Goal: Find specific page/section: Find specific page/section

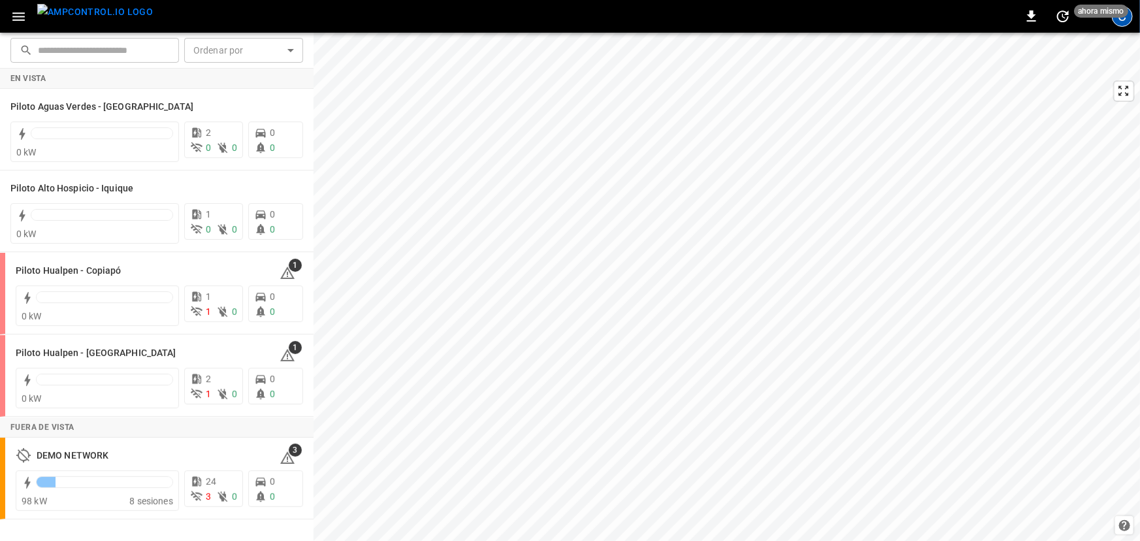
click at [669, 24] on div "C" at bounding box center [1122, 16] width 21 height 21
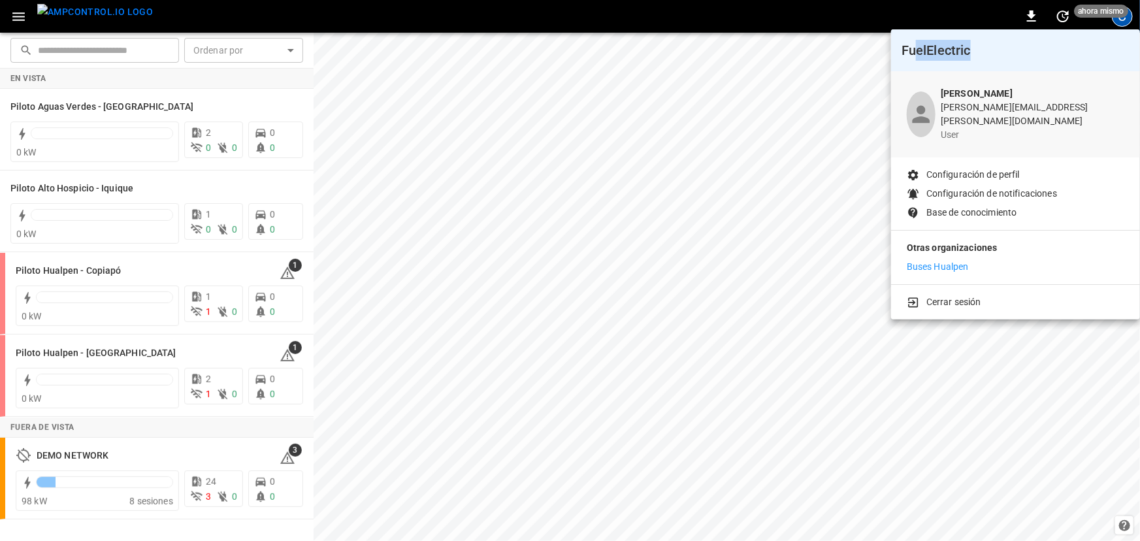
drag, startPoint x: 919, startPoint y: 52, endPoint x: 972, endPoint y: 55, distance: 53.0
click at [669, 55] on h6 "FuelElectric" at bounding box center [1016, 50] width 228 height 21
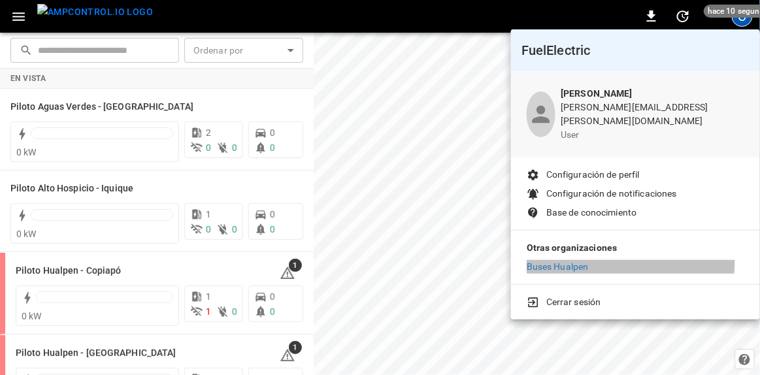
click at [545, 260] on p "Buses Hualpen" at bounding box center [558, 267] width 62 height 14
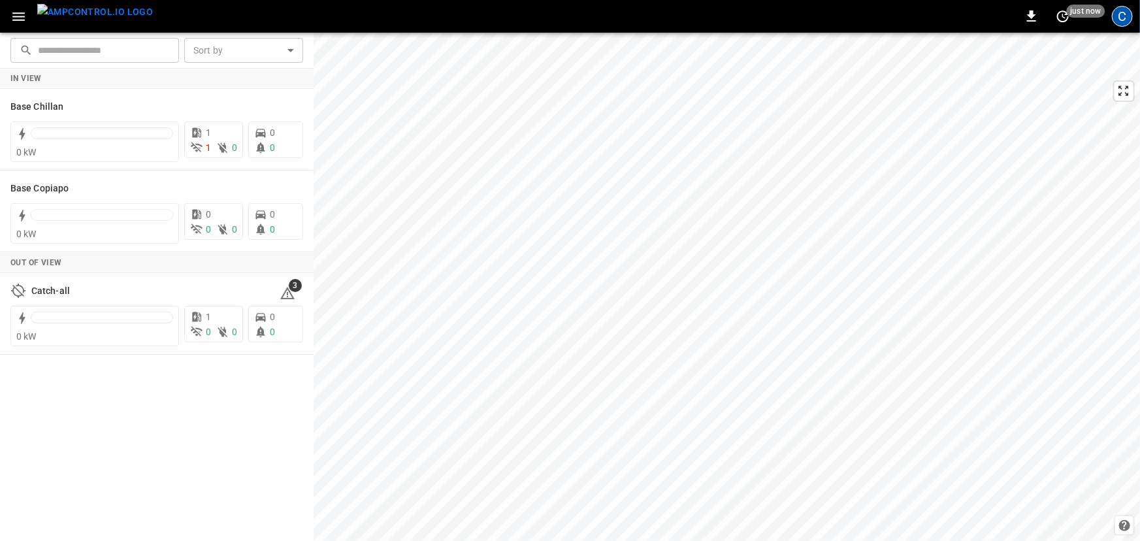
click at [759, 19] on div "C" at bounding box center [1122, 16] width 21 height 21
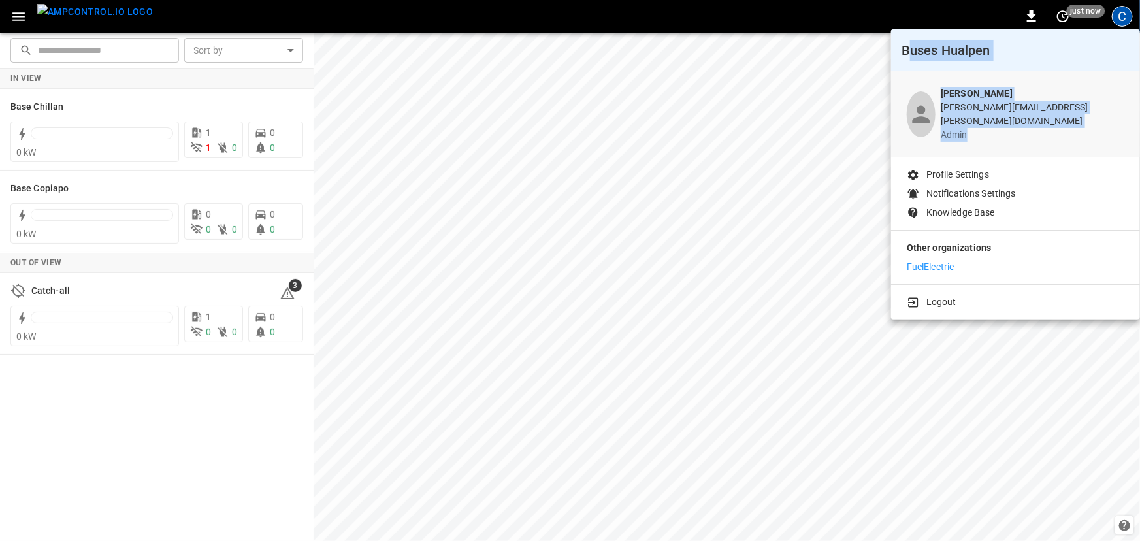
drag, startPoint x: 910, startPoint y: 56, endPoint x: 1010, endPoint y: 142, distance: 132.1
click at [759, 142] on div "Buses Hualpen Cristopher Guajardo cristopher.guajardo@buseshualpen.cl admin Pro…" at bounding box center [1015, 156] width 249 height 255
click at [759, 94] on b "[PERSON_NAME]" at bounding box center [977, 93] width 72 height 10
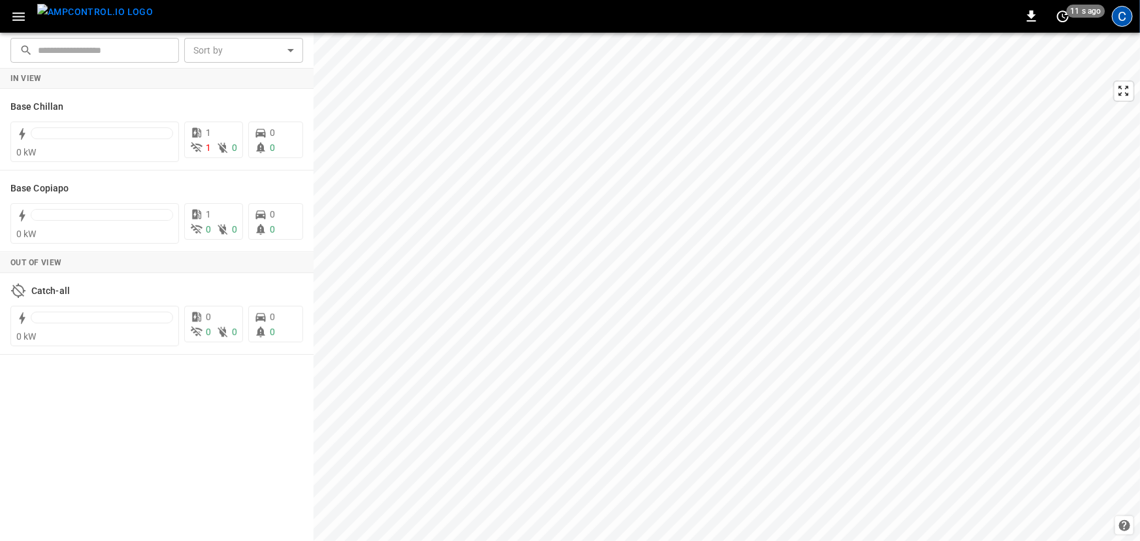
click at [836, 14] on div "C" at bounding box center [1122, 16] width 21 height 21
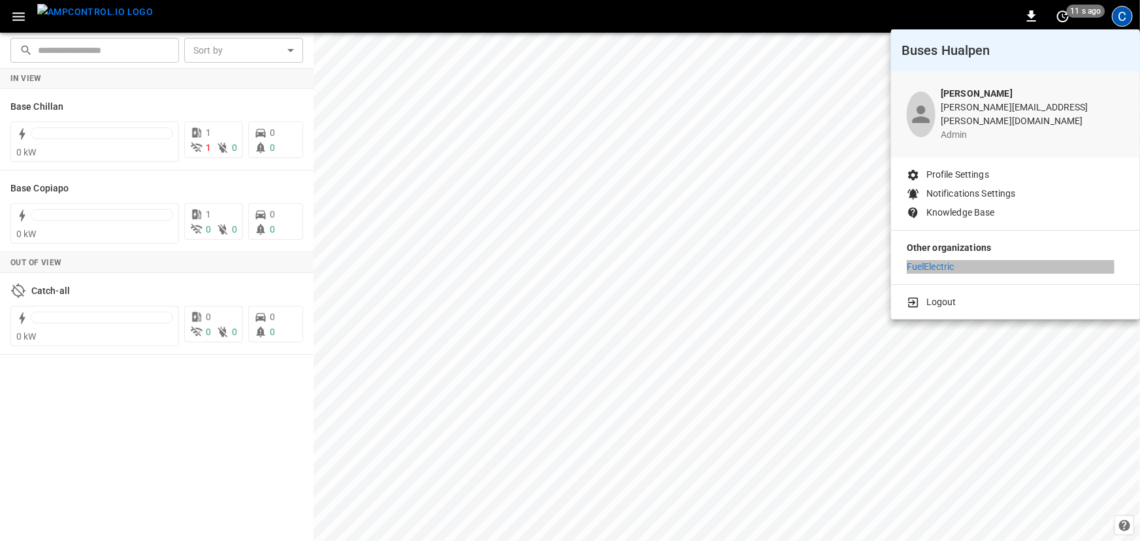
click at [836, 260] on p "FuelElectric" at bounding box center [931, 267] width 48 height 14
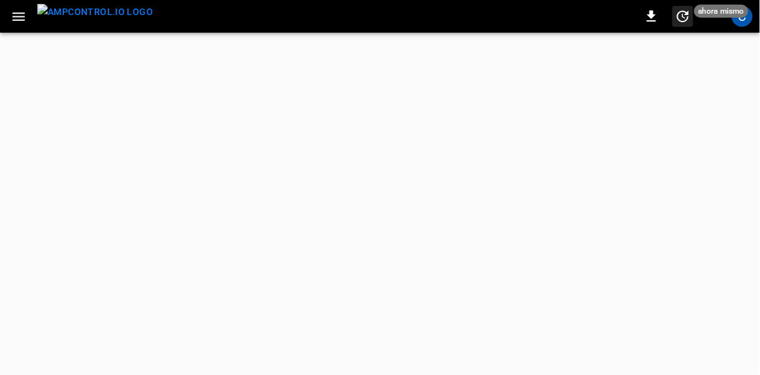
click at [741, 12] on span "ahora mismo" at bounding box center [721, 11] width 54 height 13
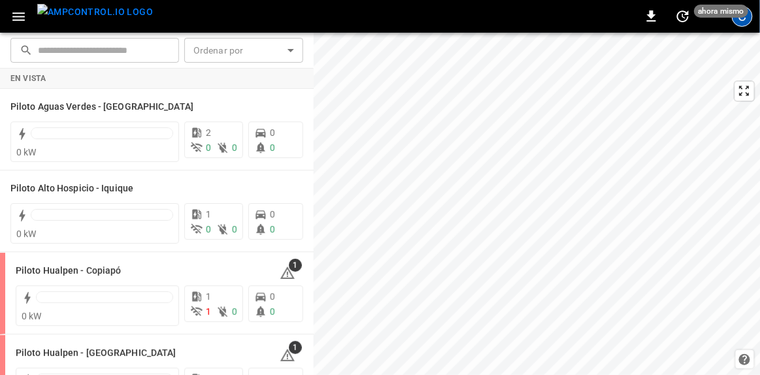
click at [740, 20] on div "C" at bounding box center [742, 16] width 21 height 21
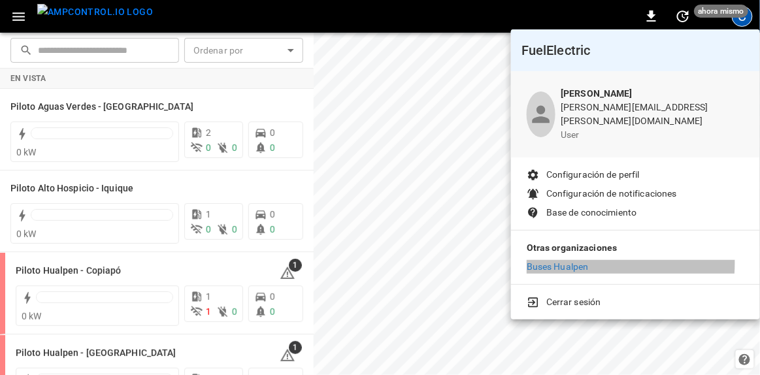
click at [569, 260] on p "Buses Hualpen" at bounding box center [558, 267] width 62 height 14
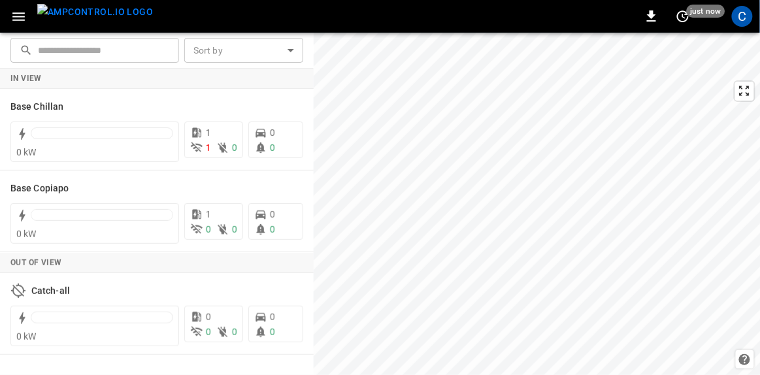
click at [12, 15] on icon "button" at bounding box center [18, 16] width 16 height 16
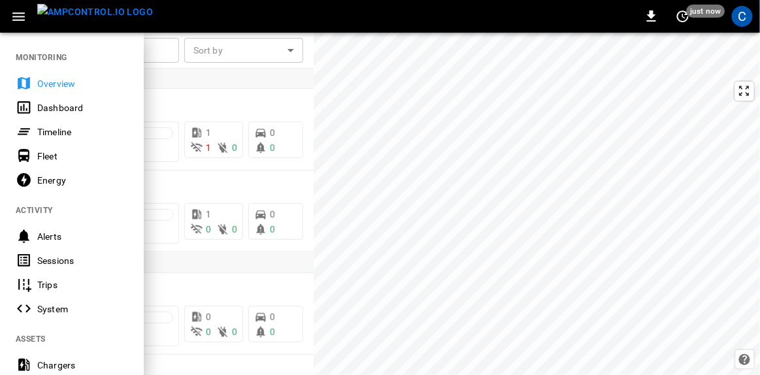
drag, startPoint x: 60, startPoint y: 173, endPoint x: 87, endPoint y: 161, distance: 29.5
click at [60, 174] on div "Energy" at bounding box center [82, 180] width 91 height 13
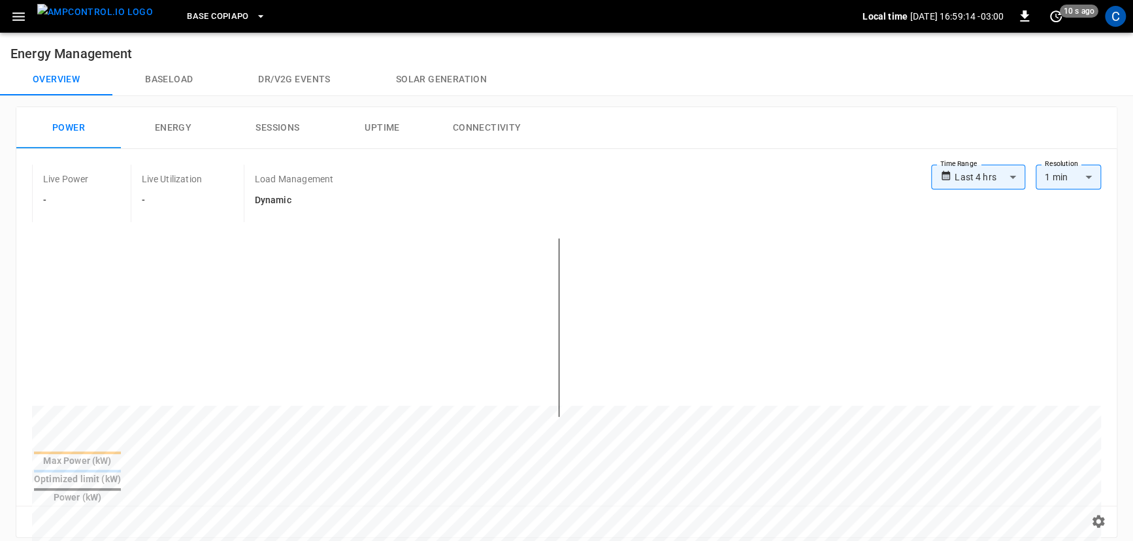
click at [25, 8] on icon "button" at bounding box center [18, 16] width 16 height 16
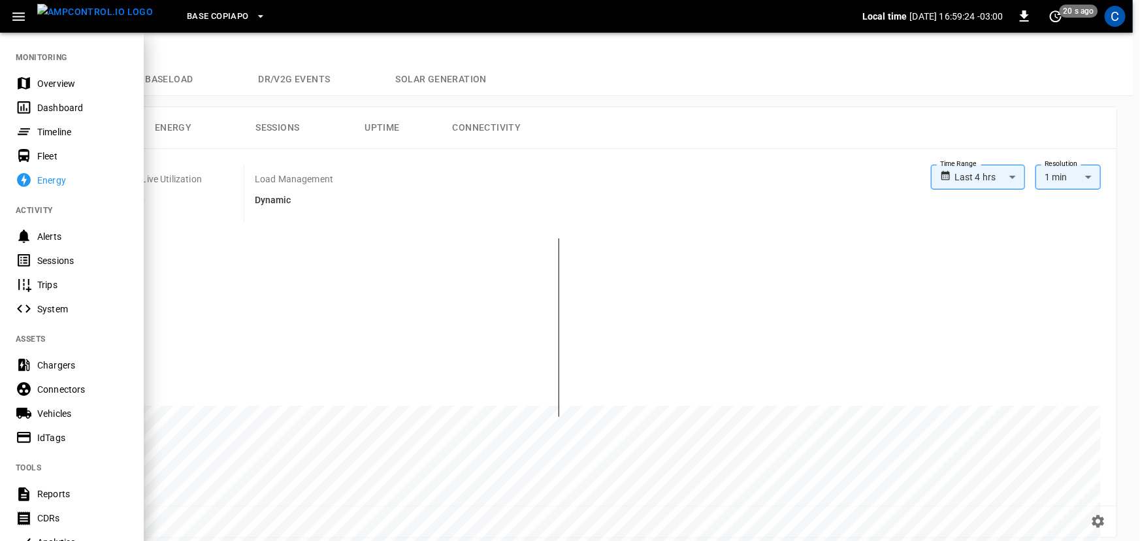
scroll to position [237, 0]
